Goal: Find specific page/section: Find specific page/section

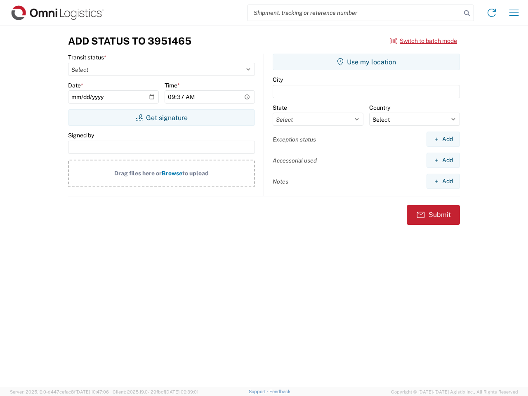
click at [354, 13] on input "search" at bounding box center [355, 13] width 214 height 16
click at [467, 13] on icon at bounding box center [467, 13] width 12 height 12
click at [492, 13] on icon at bounding box center [491, 12] width 13 height 13
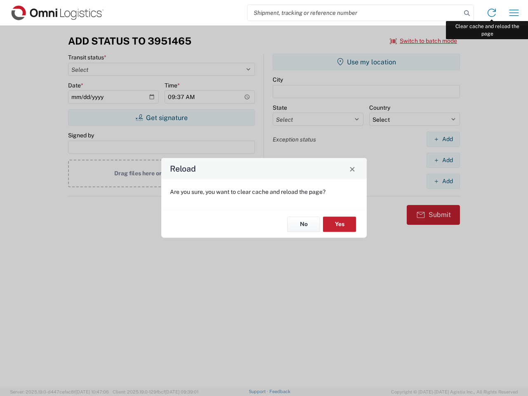
click at [514, 13] on div "Reload Are you sure, you want to clear cache and reload the page? No Yes" at bounding box center [264, 198] width 528 height 396
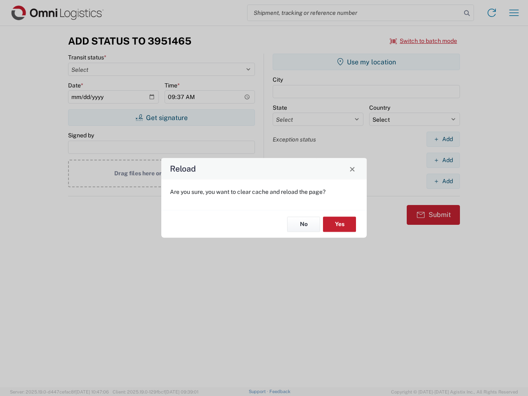
click at [424, 41] on div "Reload Are you sure, you want to clear cache and reload the page? No Yes" at bounding box center [264, 198] width 528 height 396
click at [161, 118] on div "Reload Are you sure, you want to clear cache and reload the page? No Yes" at bounding box center [264, 198] width 528 height 396
click at [366, 62] on div "Reload Are you sure, you want to clear cache and reload the page? No Yes" at bounding box center [264, 198] width 528 height 396
click at [443, 139] on div "Reload Are you sure, you want to clear cache and reload the page? No Yes" at bounding box center [264, 198] width 528 height 396
click at [443, 160] on div "Reload Are you sure, you want to clear cache and reload the page? No Yes" at bounding box center [264, 198] width 528 height 396
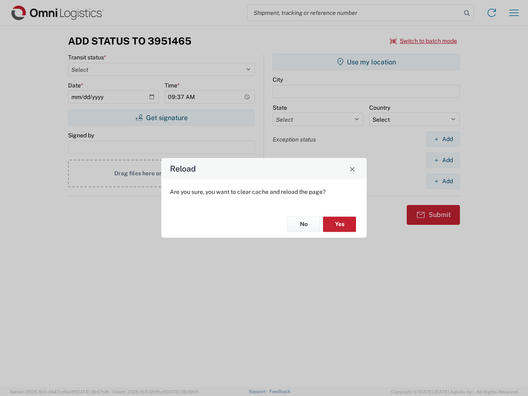
click at [443, 181] on div "Reload Are you sure, you want to clear cache and reload the page? No Yes" at bounding box center [264, 198] width 528 height 396
